Goal: Navigation & Orientation: Find specific page/section

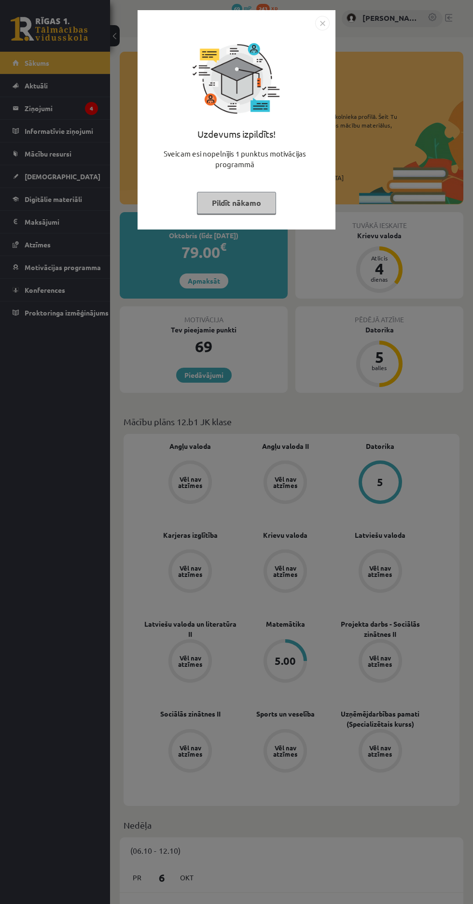
scroll to position [1, 0]
click at [318, 17] on img "Close" at bounding box center [322, 23] width 14 height 14
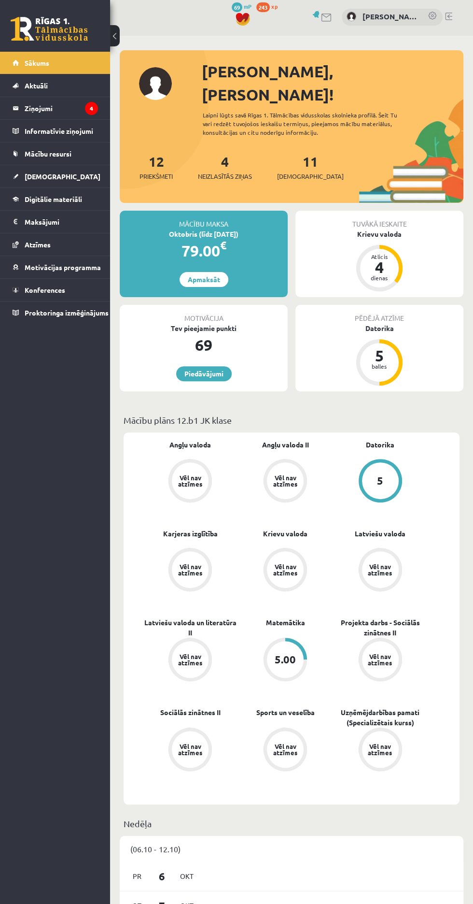
scroll to position [0, 0]
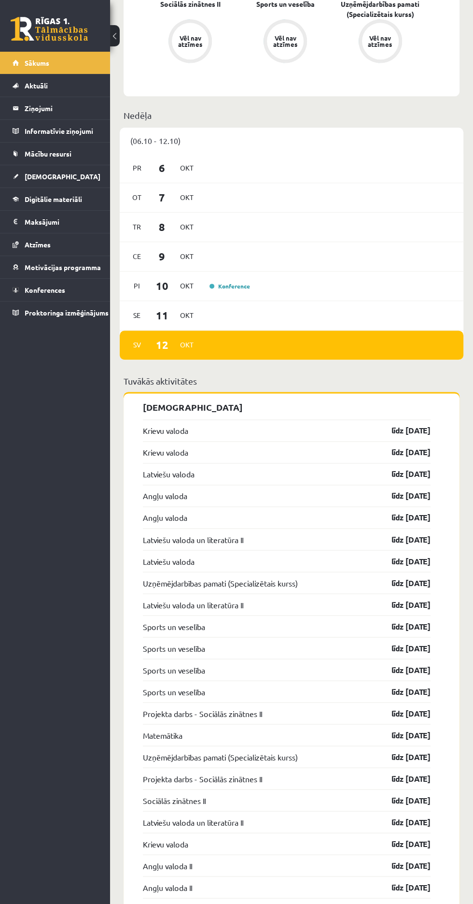
scroll to position [712, 0]
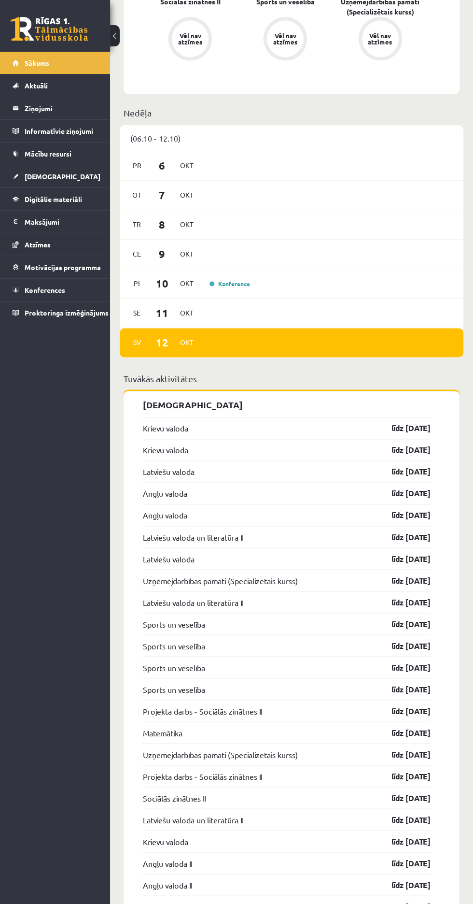
click at [212, 280] on link "Konference" at bounding box center [230, 284] width 41 height 8
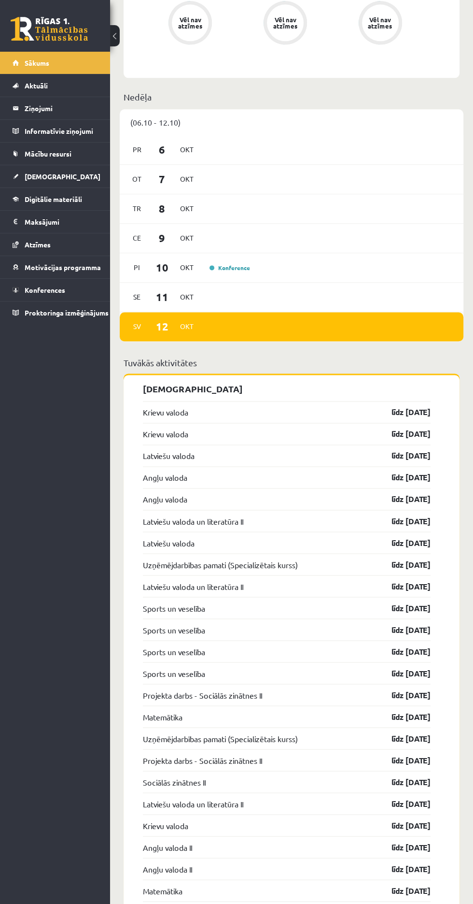
scroll to position [750, 0]
